Goal: Task Accomplishment & Management: Manage account settings

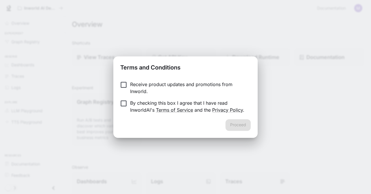
click at [213, 104] on p "By checking this box I agree that I have read InworldAI's Terms of Service and …" at bounding box center [188, 106] width 116 height 14
click at [218, 85] on p "Receive product updates and promotions from Inworld." at bounding box center [188, 88] width 116 height 14
click at [235, 123] on button "Proceed" at bounding box center [238, 125] width 25 height 12
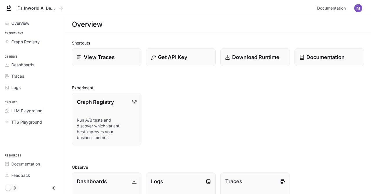
click at [358, 9] on img "button" at bounding box center [359, 8] width 8 height 8
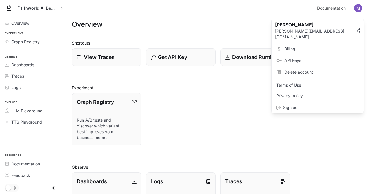
click at [322, 104] on span "Sign out" at bounding box center [322, 107] width 76 height 6
